Goal: Information Seeking & Learning: Learn about a topic

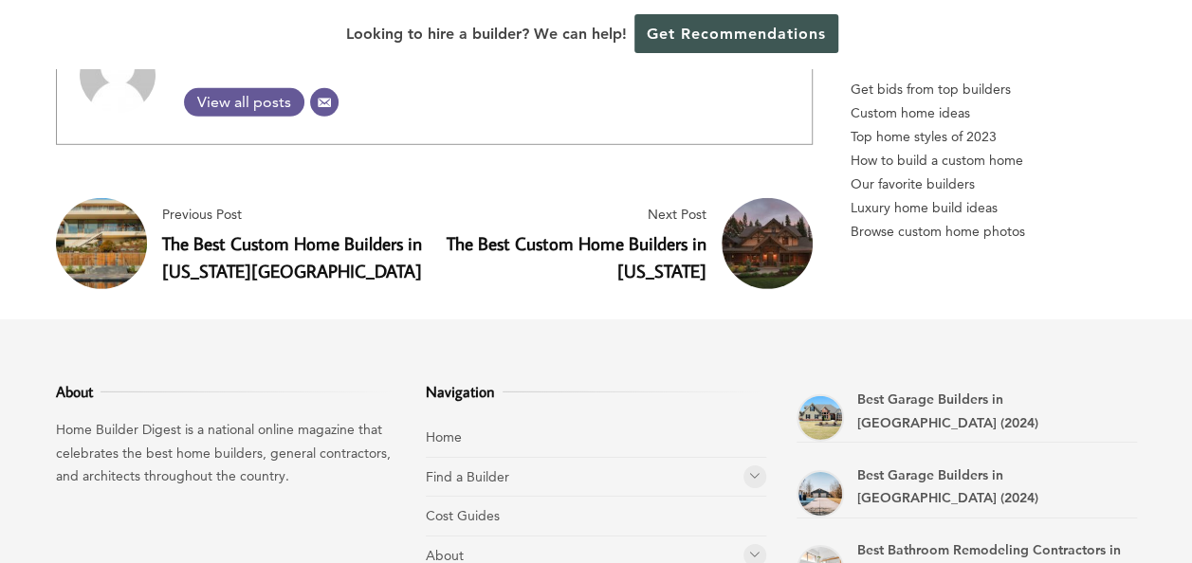
scroll to position [17063, 0]
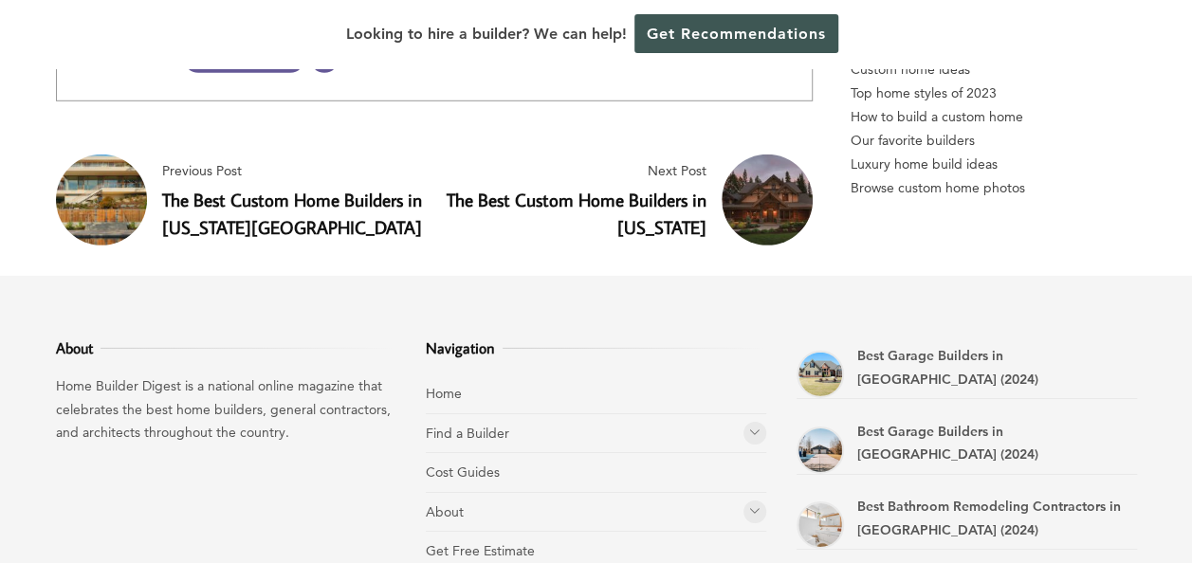
click at [252, 188] on link "The Best Custom Home Builders in [US_STATE][GEOGRAPHIC_DATA]" at bounding box center [292, 213] width 260 height 51
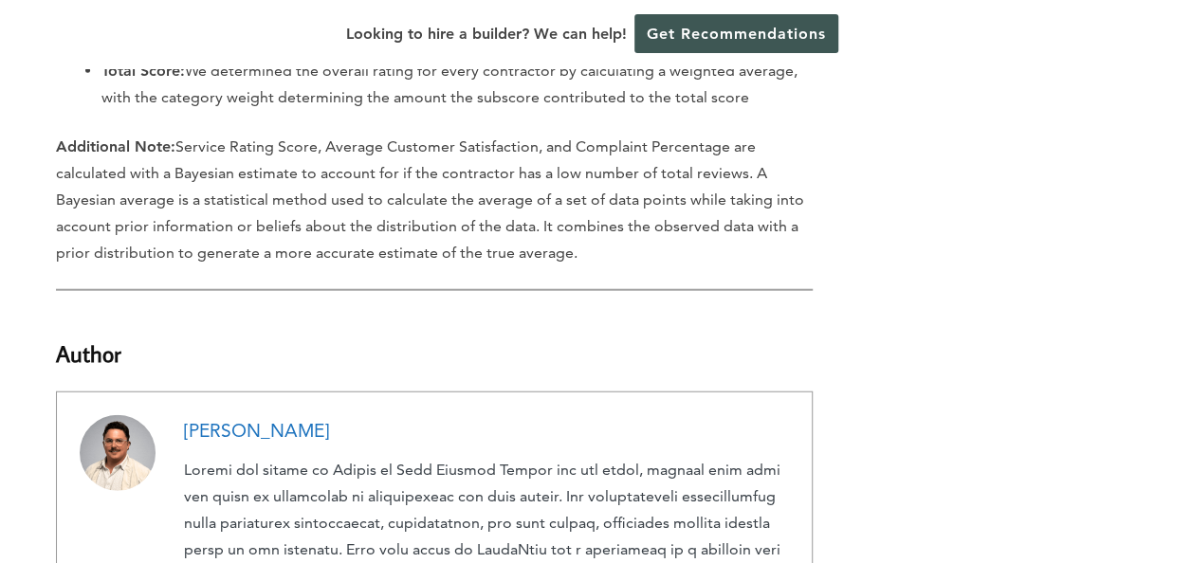
scroll to position [16483, 0]
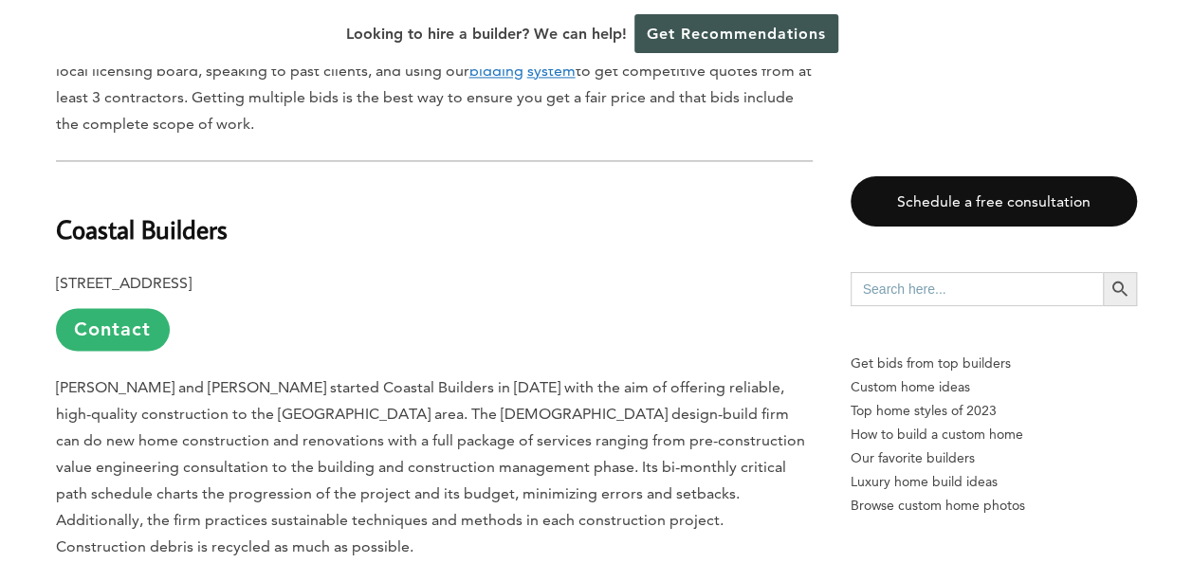
scroll to position [1388, 0]
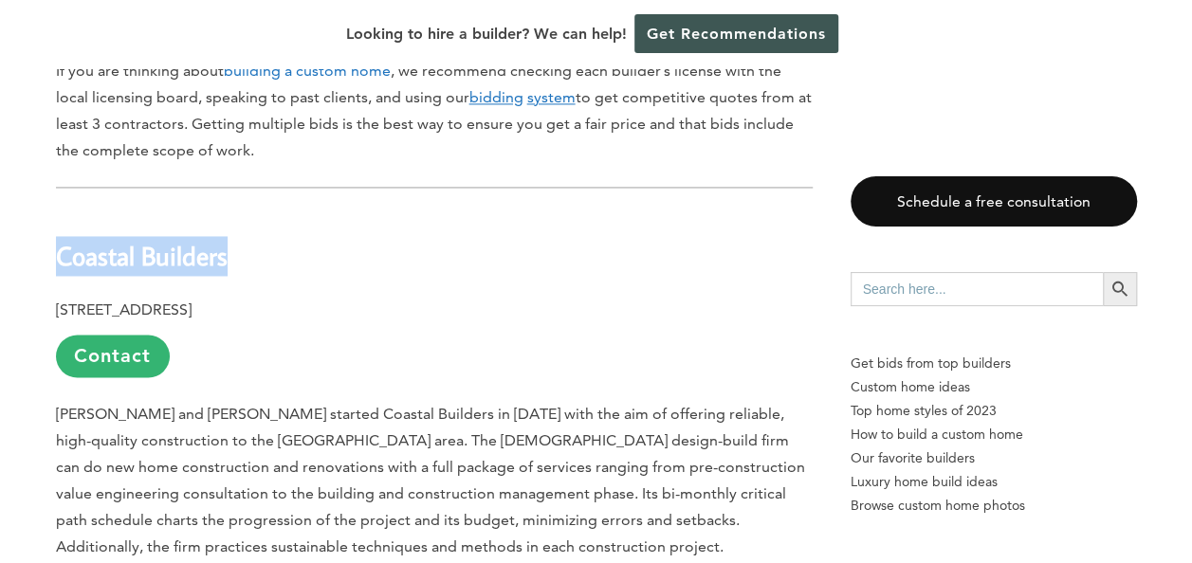
drag, startPoint x: 237, startPoint y: 167, endPoint x: 53, endPoint y: 168, distance: 184.0
drag, startPoint x: 53, startPoint y: 167, endPoint x: 86, endPoint y: 155, distance: 35.4
copy b "Coastal Builders"
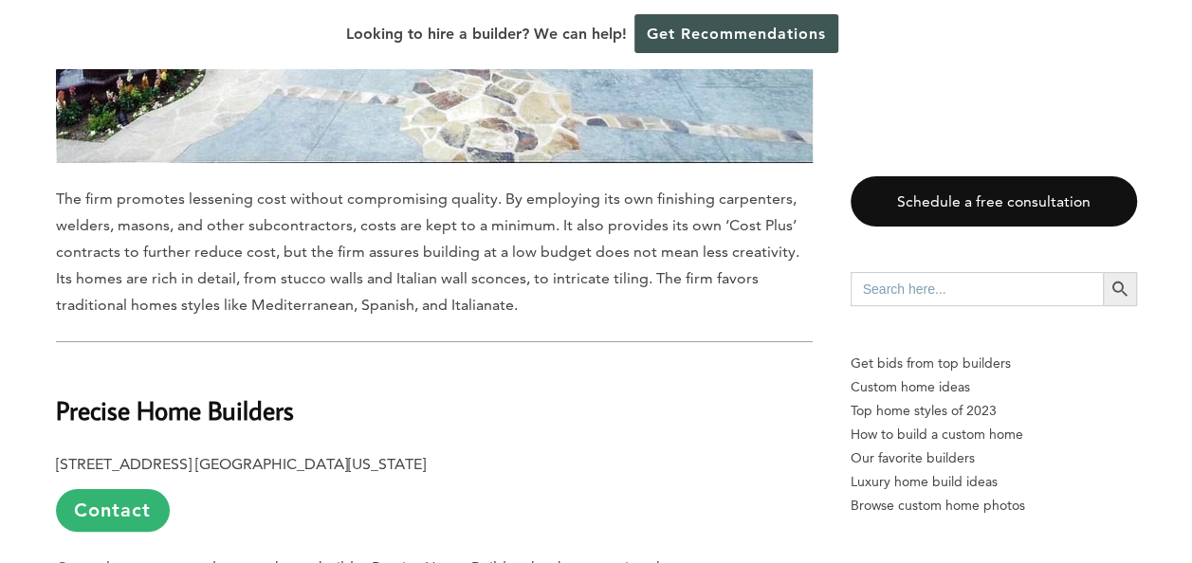
scroll to position [3475, 0]
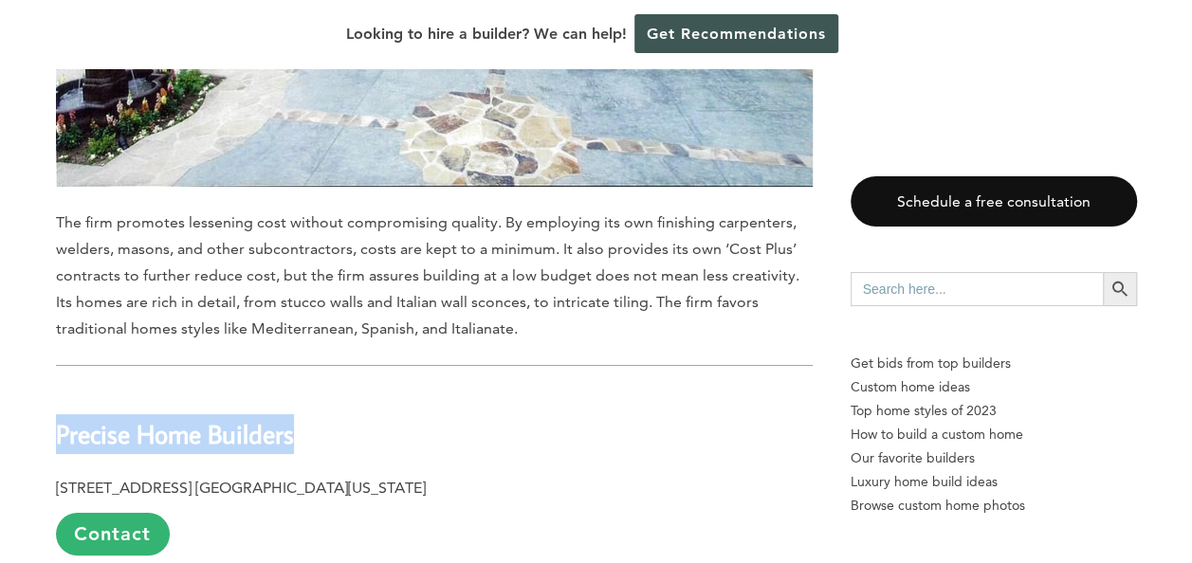
drag, startPoint x: 311, startPoint y: 243, endPoint x: 51, endPoint y: 247, distance: 259.9
copy b "Precise Home Builders"
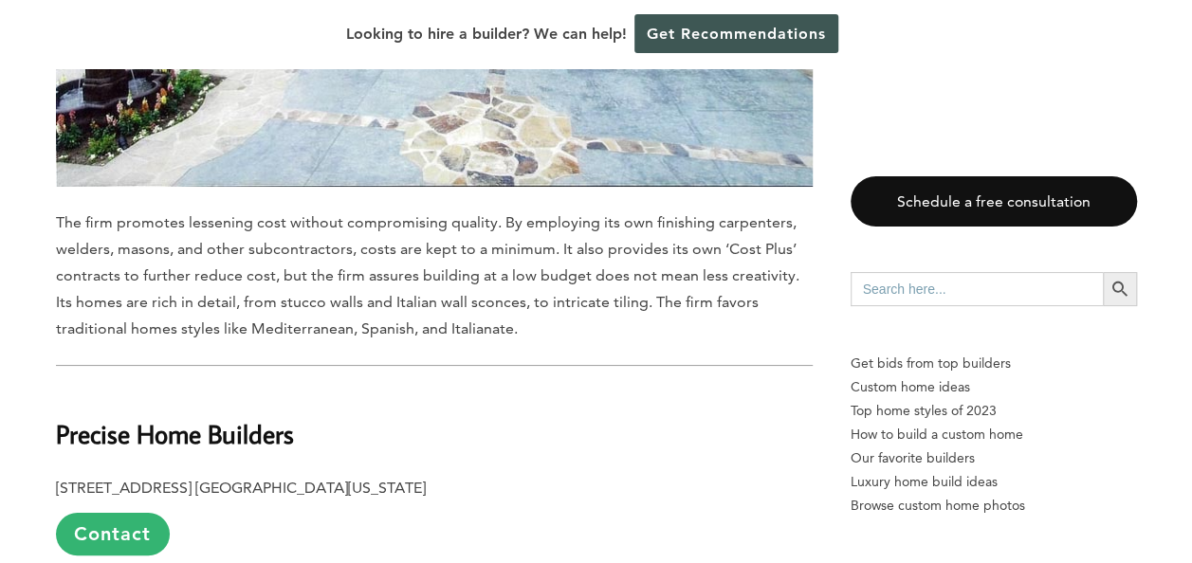
click at [565, 475] on p "6925 Canby Ave. Suite #103, Reseda, California, CA 91335 Contact" at bounding box center [434, 515] width 757 height 81
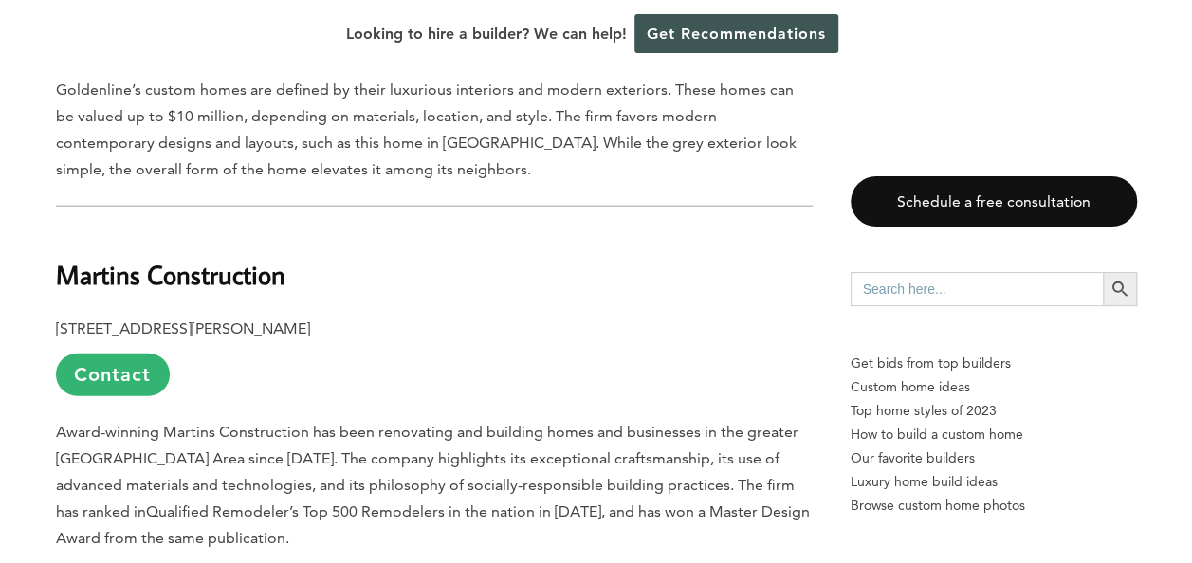
scroll to position [5479, 0]
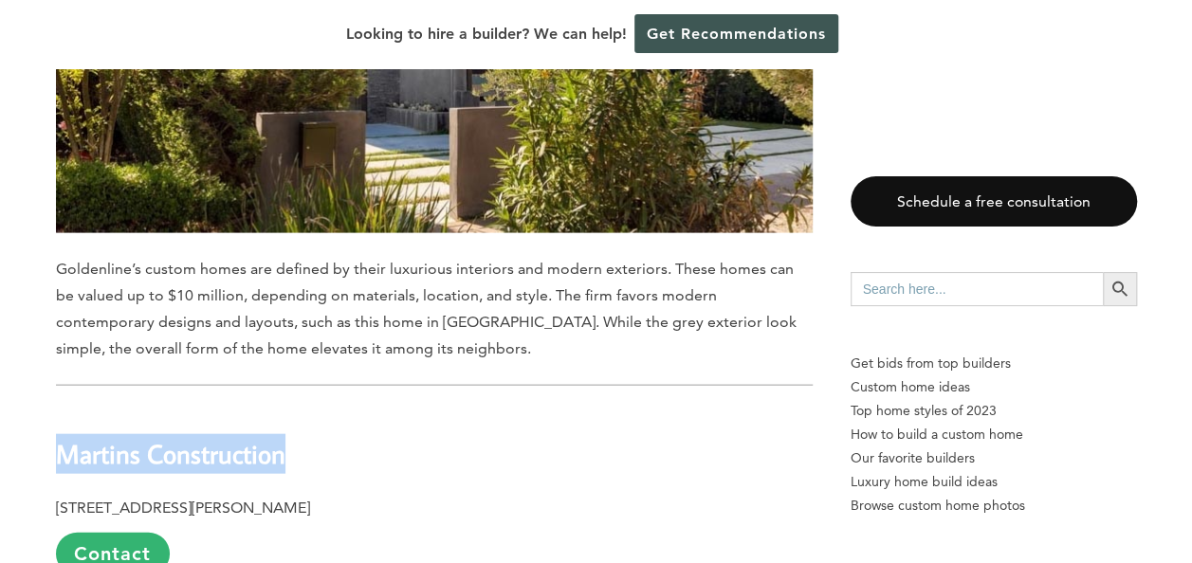
drag, startPoint x: 285, startPoint y: 212, endPoint x: 51, endPoint y: 230, distance: 234.0
copy b "Martins Construction"
click at [631, 409] on h2 "Martins Construction" at bounding box center [434, 441] width 757 height 65
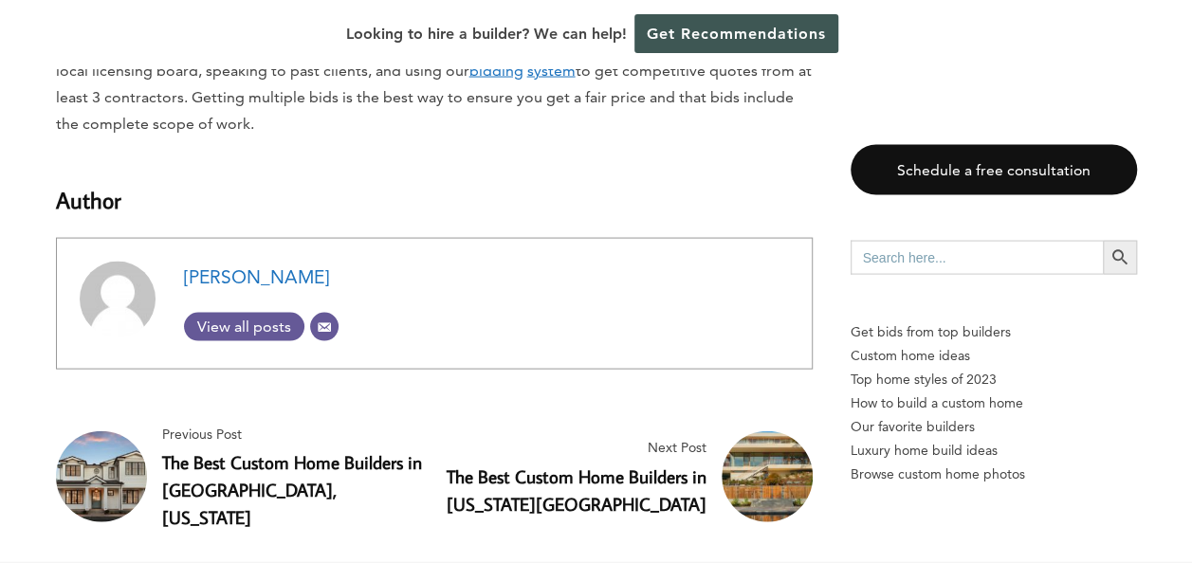
scroll to position [8974, 0]
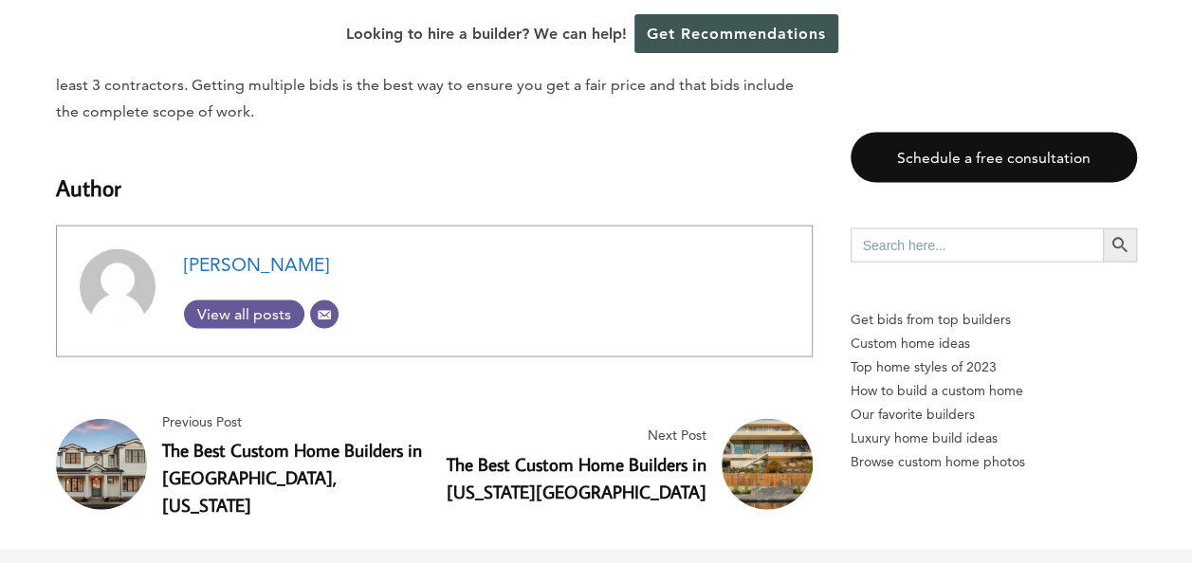
click at [273, 438] on link "The Best Custom Home Builders in [GEOGRAPHIC_DATA], [US_STATE]" at bounding box center [292, 477] width 260 height 79
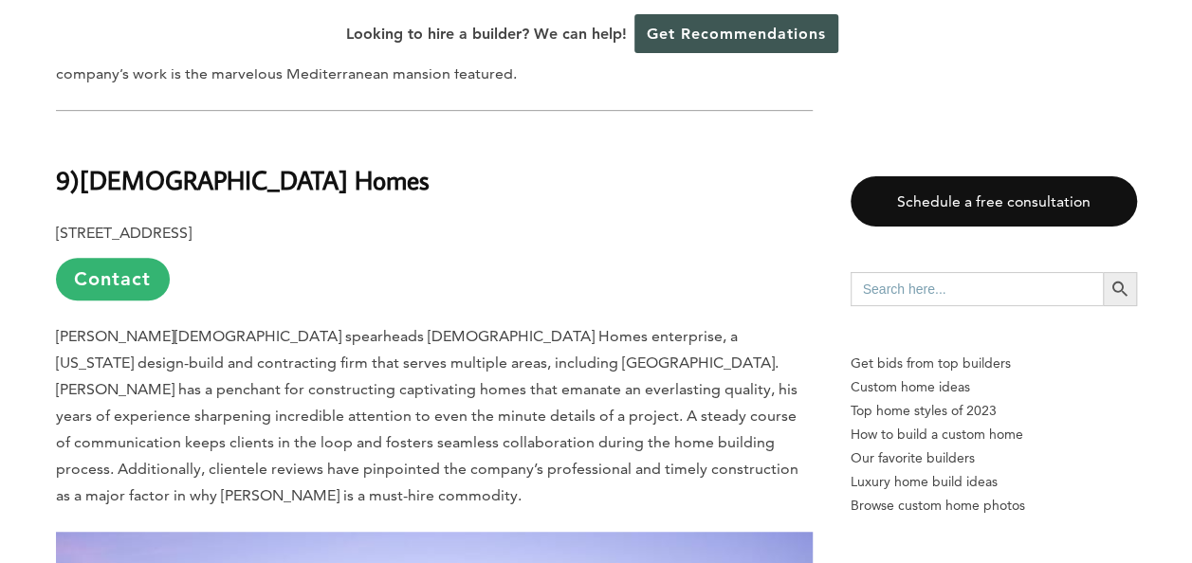
scroll to position [7310, 0]
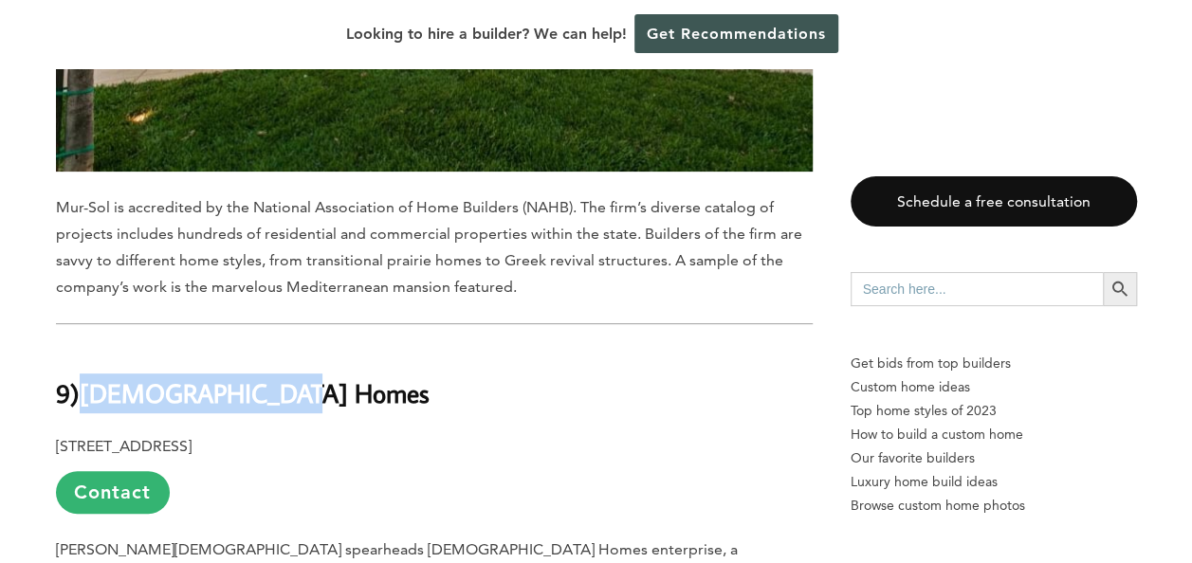
drag, startPoint x: 290, startPoint y: 202, endPoint x: 87, endPoint y: 219, distance: 203.7
click at [87, 347] on h2 "9) Christiano Homes" at bounding box center [434, 379] width 757 height 65
copy b "Christiano Homes"
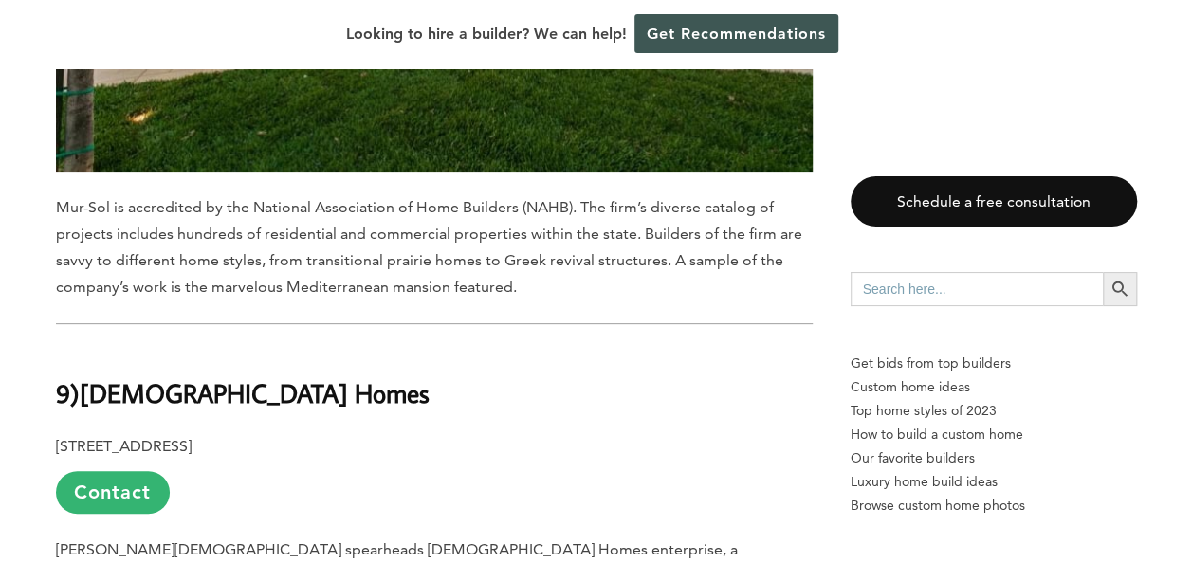
drag, startPoint x: 665, startPoint y: 269, endPoint x: 640, endPoint y: 258, distance: 27.2
click at [641, 433] on p "729 W. 16th Street C-4, Costa Mesa CA 92627 Contact" at bounding box center [434, 473] width 757 height 81
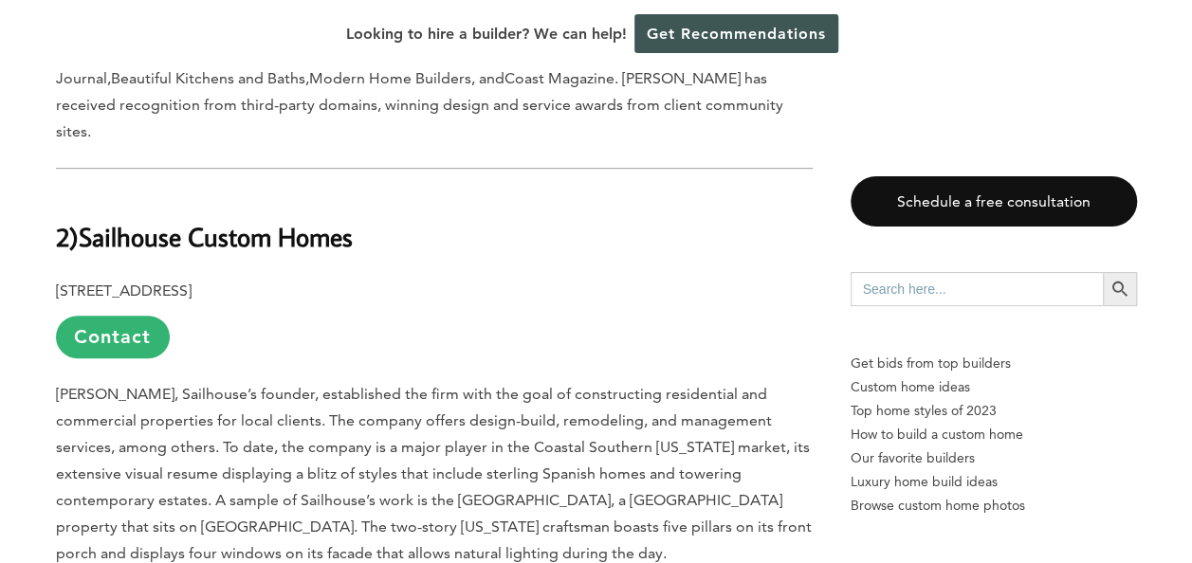
scroll to position [14358, 0]
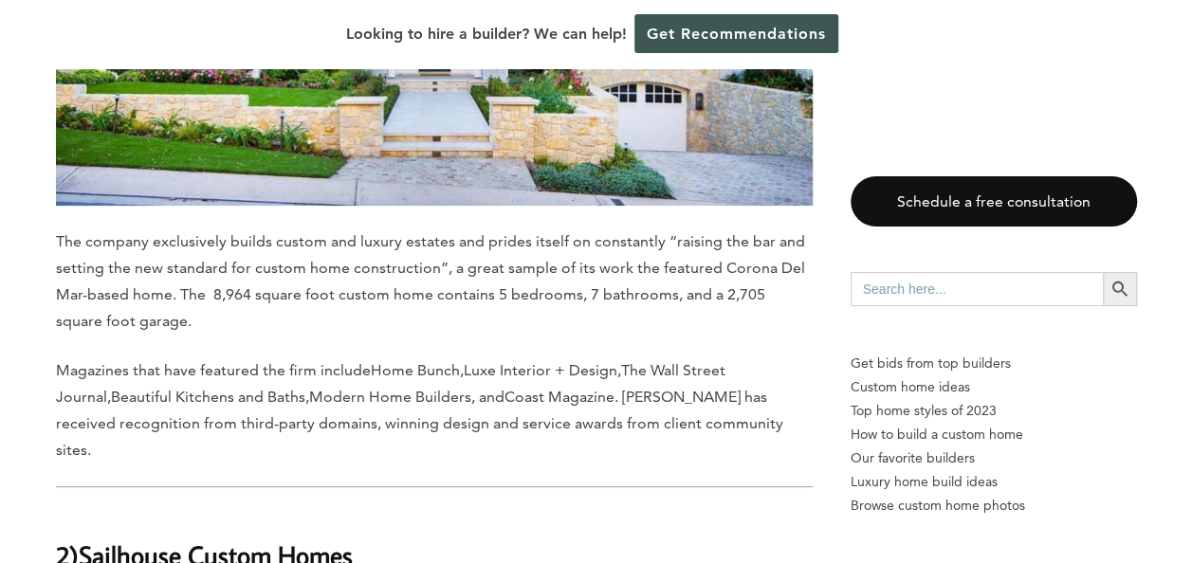
drag, startPoint x: 399, startPoint y: 324, endPoint x: 139, endPoint y: 317, distance: 260.0
drag, startPoint x: 139, startPoint y: 317, endPoint x: 133, endPoint y: 271, distance: 46.0
click at [95, 510] on h2 "2) Sailhouse Custom Homes" at bounding box center [434, 542] width 757 height 65
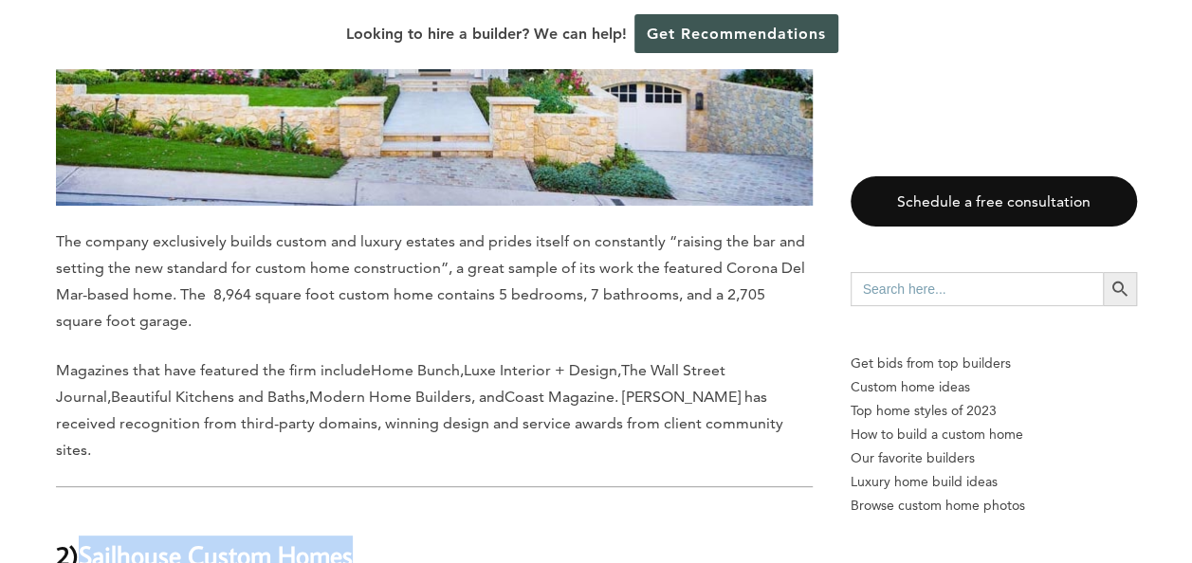
drag, startPoint x: 375, startPoint y: 314, endPoint x: 88, endPoint y: 308, distance: 286.5
click at [88, 510] on h2 "2) Sailhouse Custom Homes" at bounding box center [434, 542] width 757 height 65
copy b "Sailhouse Custom Homes"
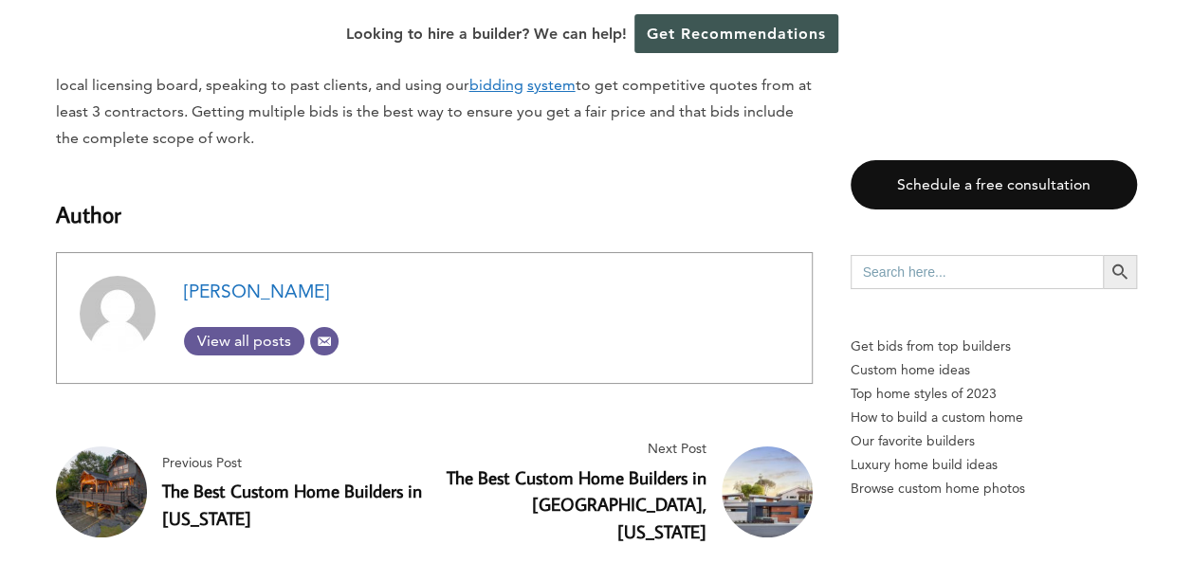
scroll to position [17660, 0]
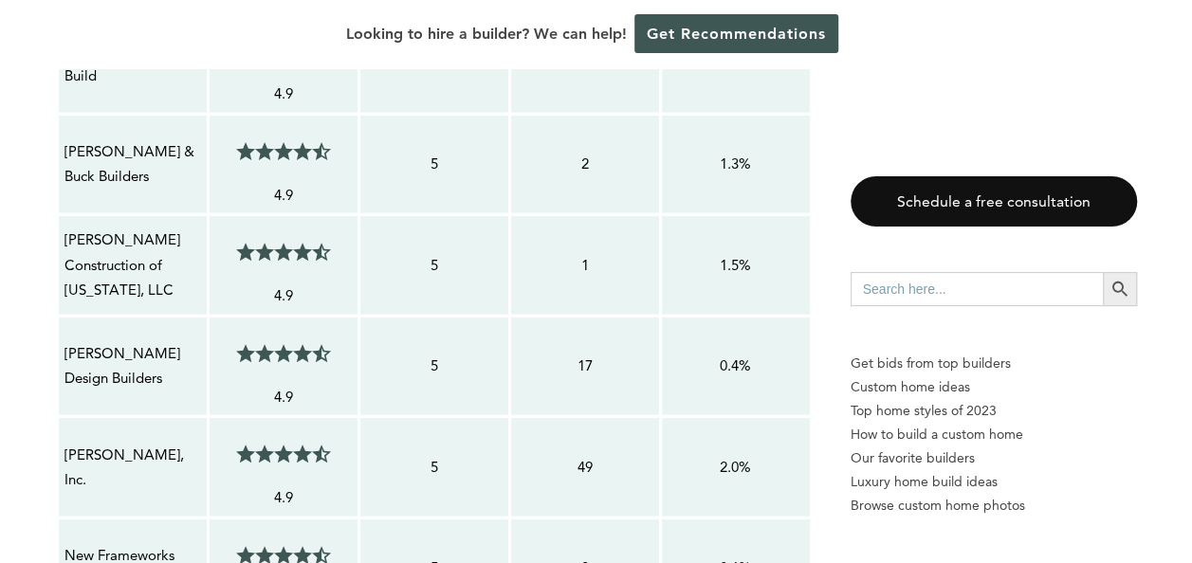
scroll to position [2185, 0]
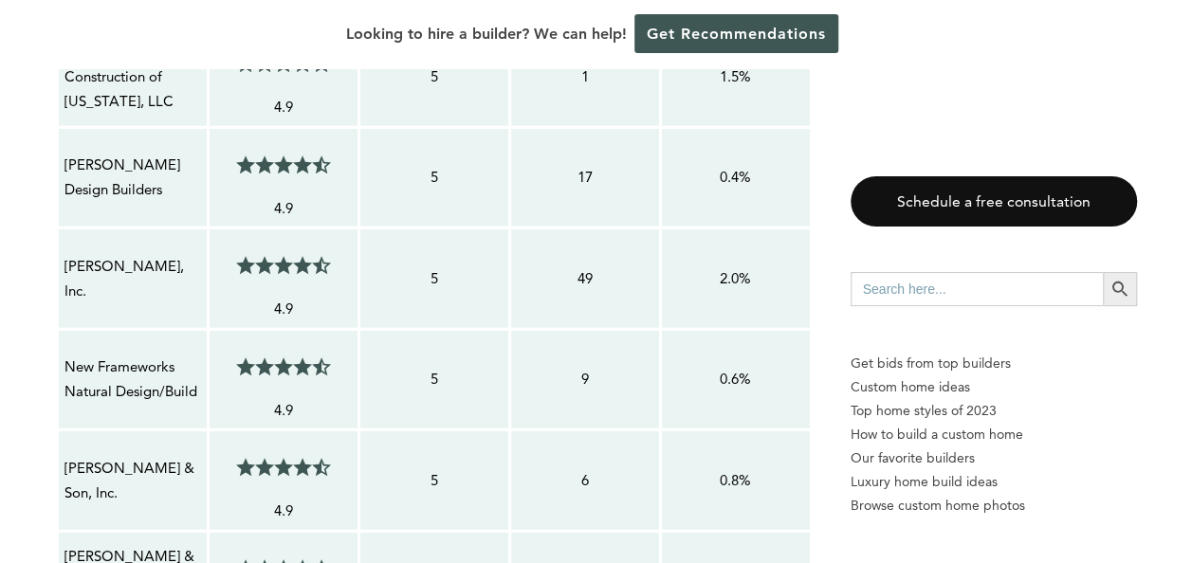
drag, startPoint x: 1175, startPoint y: 114, endPoint x: 1176, endPoint y: 129, distance: 15.2
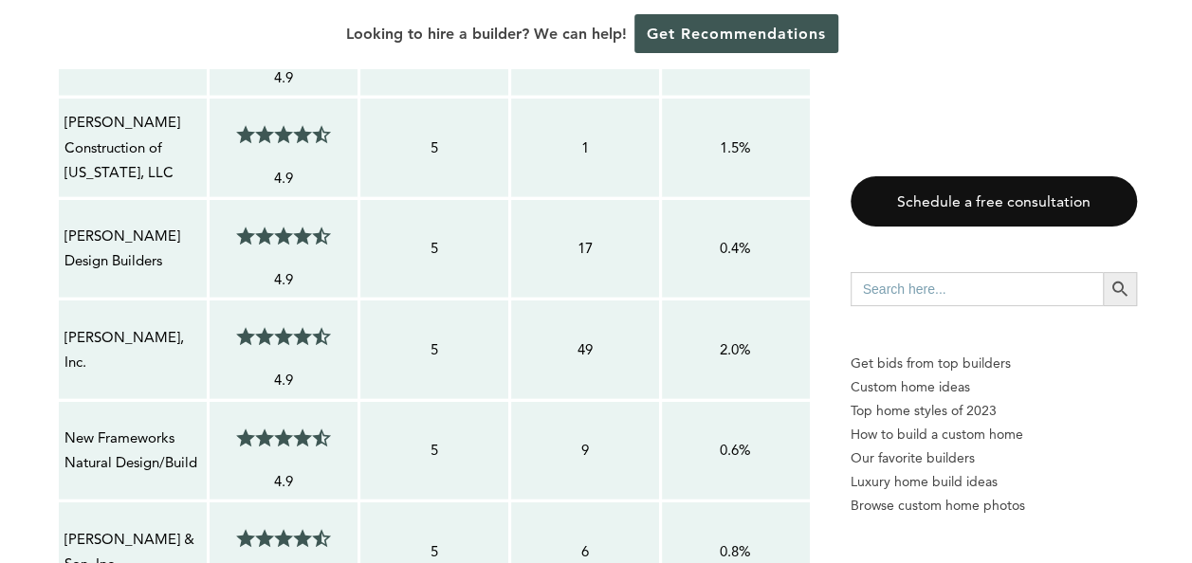
drag, startPoint x: 94, startPoint y: 349, endPoint x: 63, endPoint y: 324, distance: 39.8
click at [64, 325] on p "[PERSON_NAME], Inc." at bounding box center [132, 350] width 137 height 50
drag, startPoint x: 63, startPoint y: 324, endPoint x: 76, endPoint y: 326, distance: 13.4
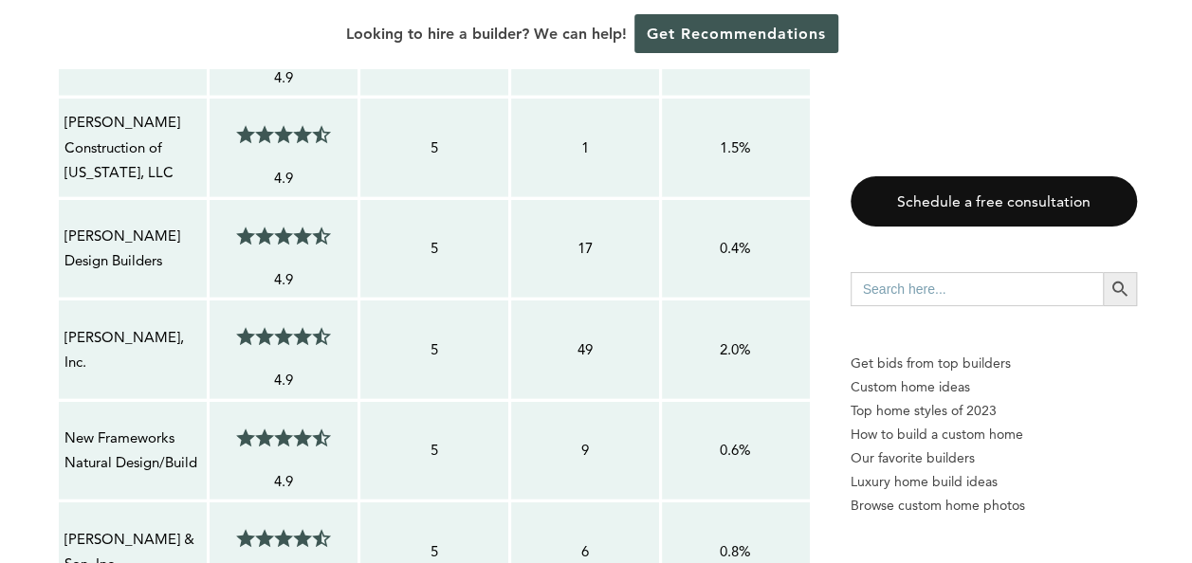
copy p "[PERSON_NAME], Inc."
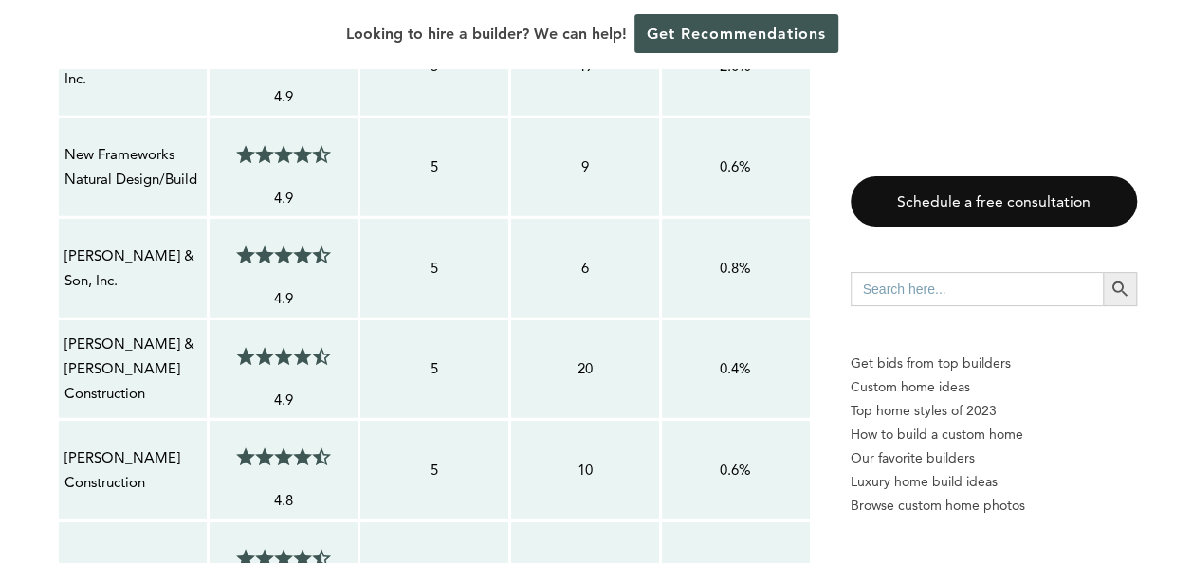
scroll to position [2398, 0]
click at [442, 224] on td "5" at bounding box center [433, 267] width 151 height 101
drag, startPoint x: 90, startPoint y: 260, endPoint x: 64, endPoint y: 231, distance: 38.9
click at [64, 243] on p "[PERSON_NAME] & Son, Inc." at bounding box center [132, 268] width 137 height 50
drag, startPoint x: 64, startPoint y: 231, endPoint x: 84, endPoint y: 241, distance: 22.9
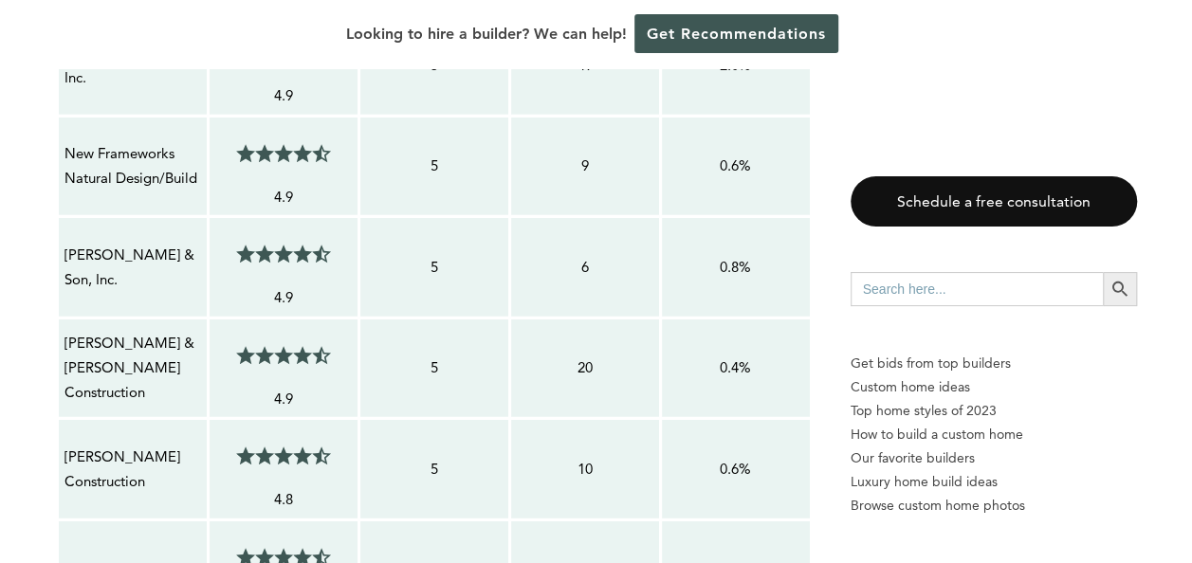
drag, startPoint x: 84, startPoint y: 241, endPoint x: 45, endPoint y: 276, distance: 53.1
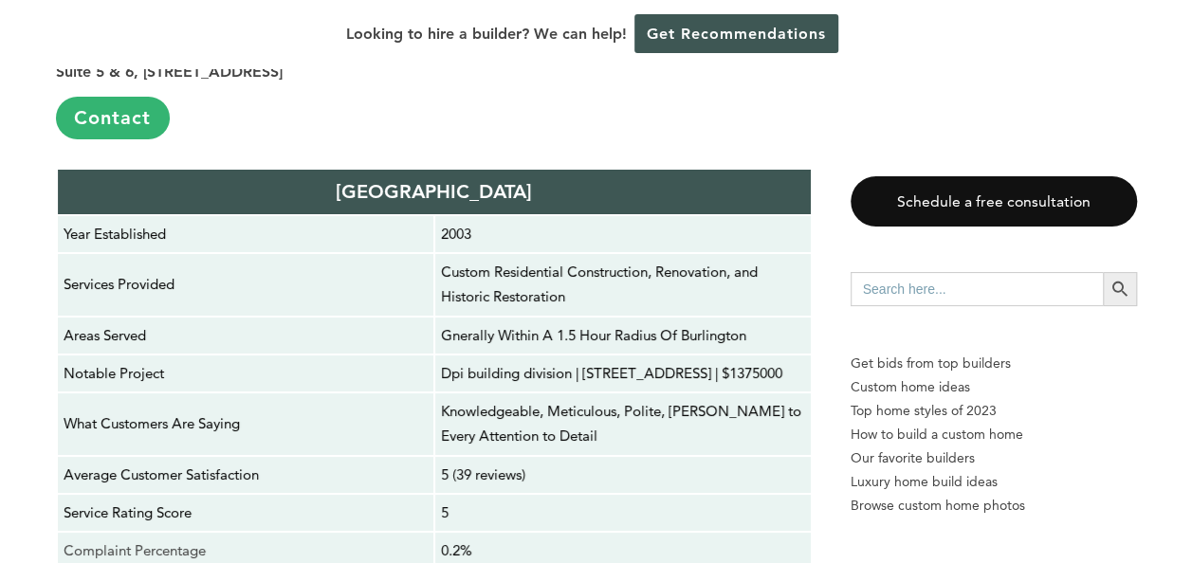
scroll to position [3347, 0]
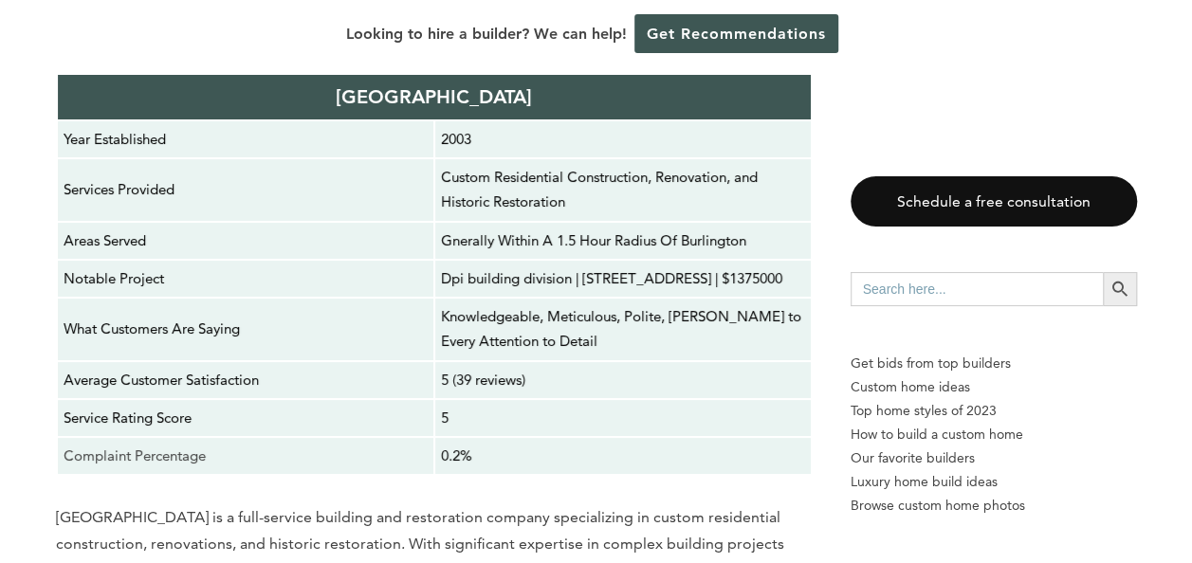
click at [959, 50] on div "Looking to hire a builder? We can help! Get Recommendations" at bounding box center [596, 34] width 1192 height 68
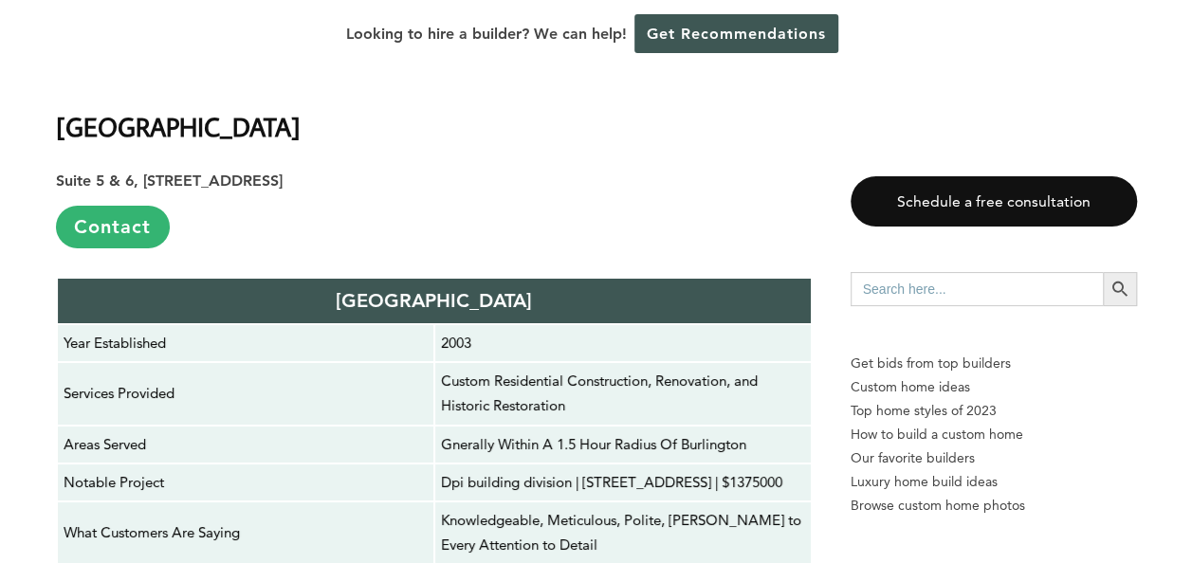
scroll to position [3157, 0]
